Goal: Task Accomplishment & Management: Manage account settings

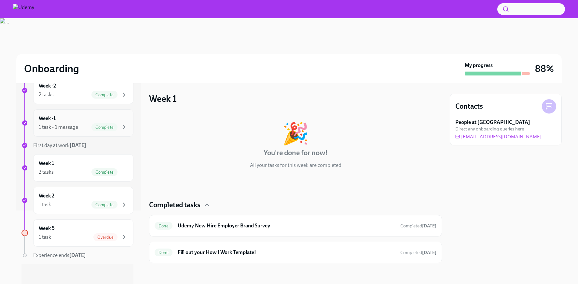
scroll to position [75, 0]
click at [63, 241] on div "Week 5 1 task Overdue" at bounding box center [83, 232] width 100 height 27
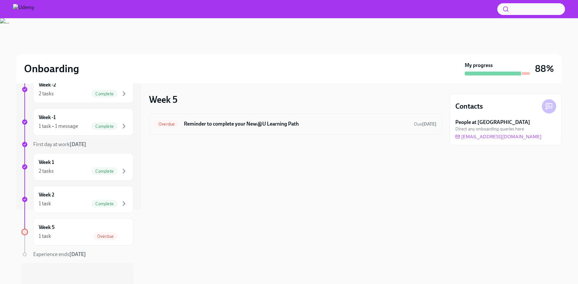
click at [224, 124] on h6 "Reminder to complete your New@U Learning Path" at bounding box center [296, 123] width 225 height 7
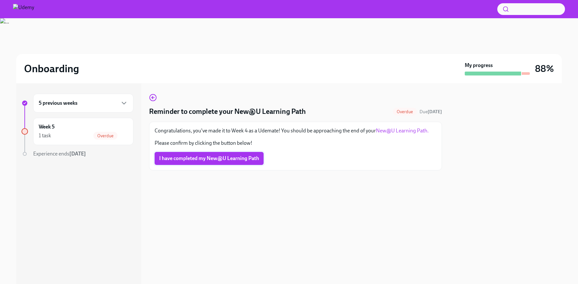
click at [211, 160] on span "I have completed my New@U Learning Path" at bounding box center [209, 158] width 100 height 7
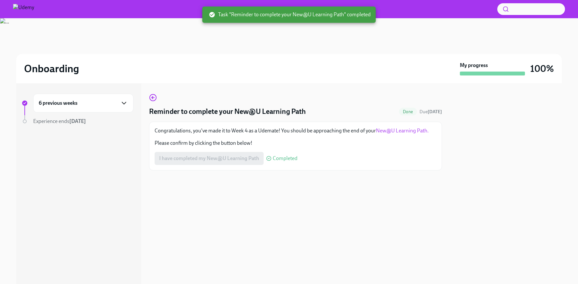
click at [124, 105] on icon "button" at bounding box center [124, 103] width 8 height 8
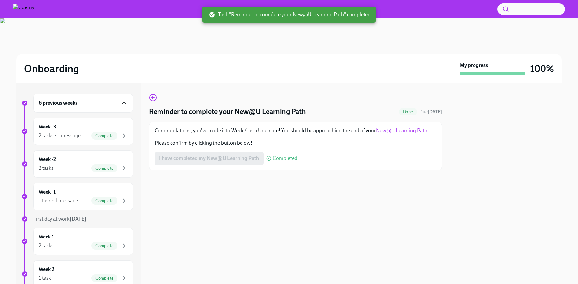
click at [124, 105] on icon "button" at bounding box center [124, 103] width 8 height 8
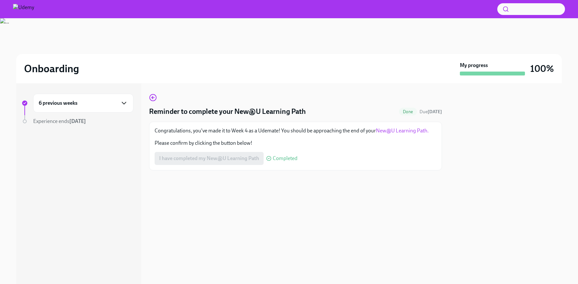
click at [124, 105] on icon "button" at bounding box center [124, 103] width 8 height 8
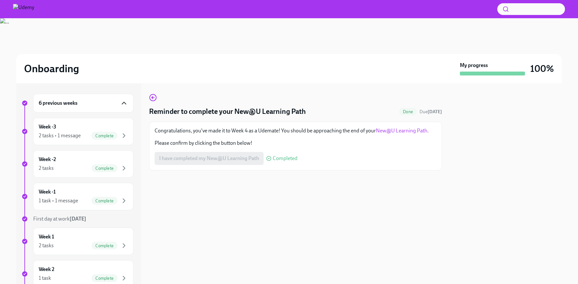
click at [124, 105] on icon "button" at bounding box center [124, 103] width 8 height 8
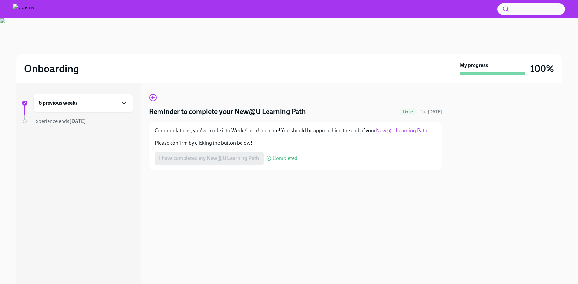
click at [154, 93] on div "Reminder to complete your New@U Learning Path Done Due [DATE] Congratulations, …" at bounding box center [295, 183] width 293 height 201
click at [153, 95] on circle "button" at bounding box center [153, 97] width 7 height 7
